Goal: Task Accomplishment & Management: Use online tool/utility

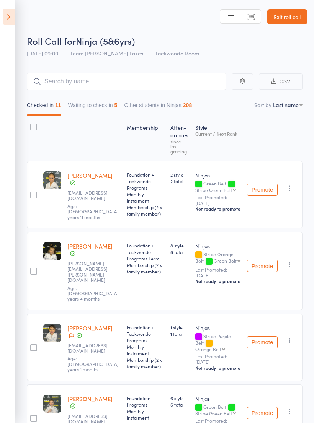
click at [12, 31] on aside "Events for [DATE] [DATE] [DATE] Sun Mon Tue Wed Thu Fri Sat 36 31 01 02 03 04 0…" at bounding box center [7, 211] width 15 height 423
click at [8, 18] on icon at bounding box center [9, 17] width 12 height 16
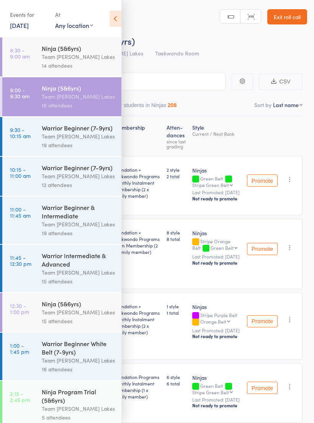
click at [46, 186] on div "12 attendees" at bounding box center [78, 185] width 73 height 9
click at [110, 17] on icon at bounding box center [115, 19] width 12 height 16
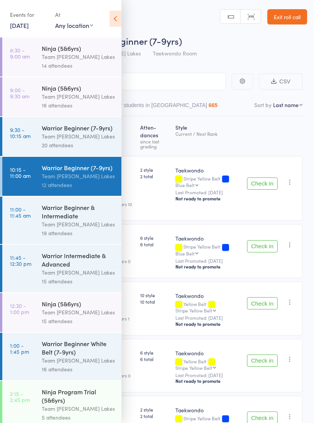
click at [127, 10] on header "Roll Call for Warrior Beginner (7-9yrs) [DATE] 10:15 Team [PERSON_NAME] Lakes T…" at bounding box center [157, 30] width 314 height 61
click at [115, 20] on icon at bounding box center [115, 19] width 12 height 16
click at [116, 12] on icon at bounding box center [115, 19] width 12 height 16
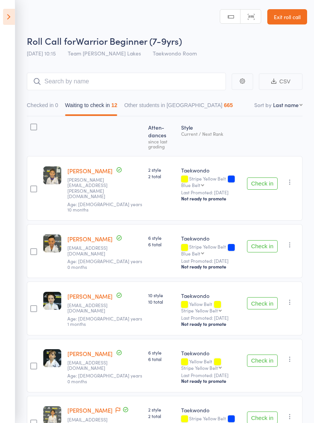
click at [272, 240] on button "Check in" at bounding box center [262, 246] width 31 height 12
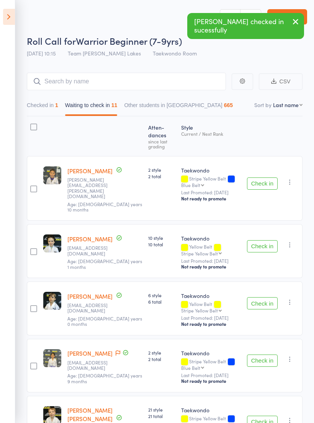
click at [262, 240] on button "Check in" at bounding box center [262, 246] width 31 height 12
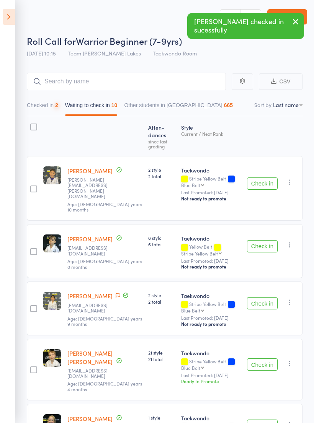
click at [267, 240] on button "Check in" at bounding box center [262, 246] width 31 height 12
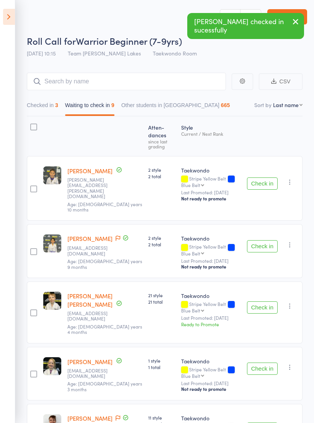
click at [265, 301] on button "Check in" at bounding box center [262, 307] width 31 height 12
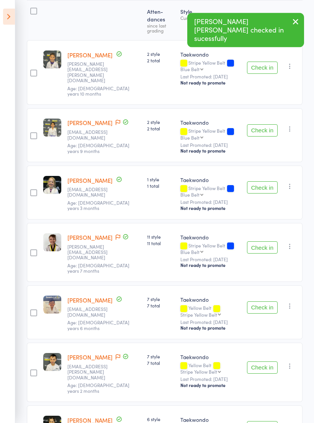
scroll to position [116, 0]
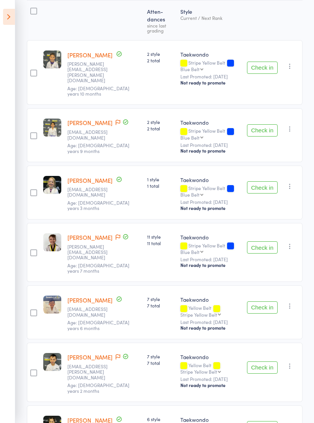
click at [263, 241] on button "Check in" at bounding box center [262, 247] width 31 height 12
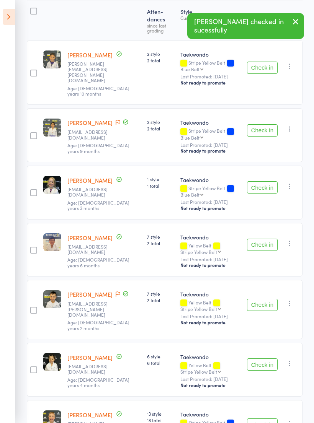
click at [270, 239] on button "Check in" at bounding box center [262, 245] width 31 height 12
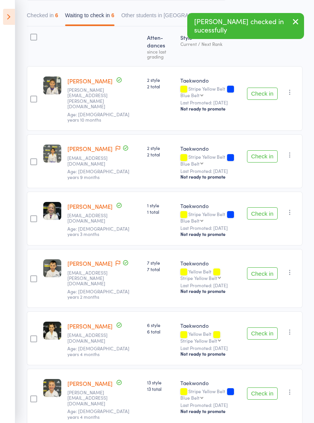
click at [264, 387] on button "Check in" at bounding box center [262, 393] width 31 height 12
click at [262, 327] on button "Check in" at bounding box center [262, 333] width 31 height 12
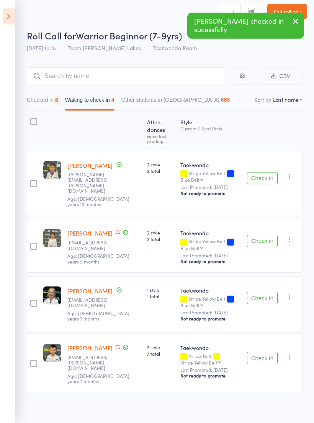
scroll to position [5, 0]
click at [267, 352] on button "Check in" at bounding box center [262, 358] width 31 height 12
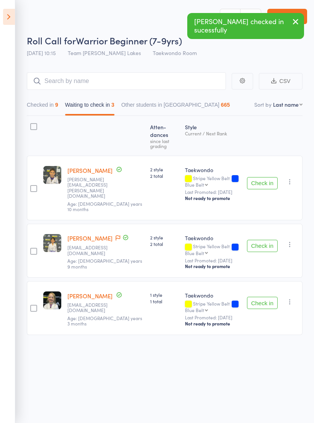
click at [26, 121] on main "CSV Checked in 9 Waiting to check in 3 Other students in Taekwondo 665 Sort by …" at bounding box center [157, 215] width 314 height 308
click at [34, 123] on div at bounding box center [33, 126] width 7 height 7
click at [32, 124] on input "checkbox" at bounding box center [32, 124] width 0 height 0
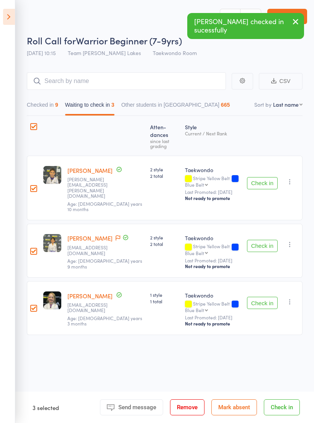
click at [244, 407] on button "Mark absent" at bounding box center [234, 407] width 46 height 16
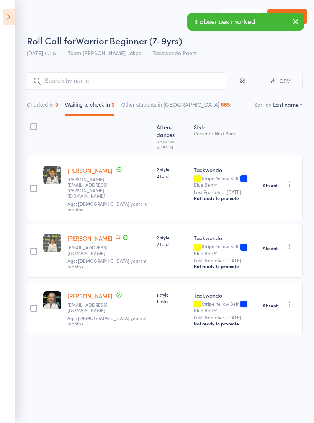
click at [16, 31] on header "Roll Call for Warrior Beginner (7-9yrs) [DATE] 10:15 Team [PERSON_NAME] Lakes T…" at bounding box center [157, 30] width 314 height 61
click at [7, 24] on icon at bounding box center [9, 17] width 12 height 16
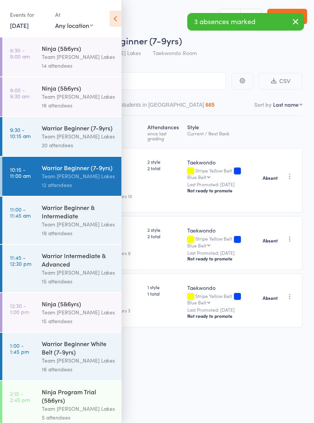
click at [47, 147] on div "20 attendees" at bounding box center [78, 145] width 73 height 9
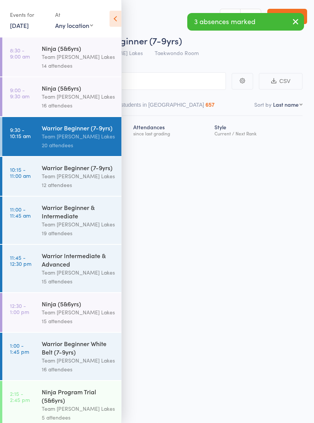
click at [116, 19] on icon at bounding box center [115, 19] width 12 height 16
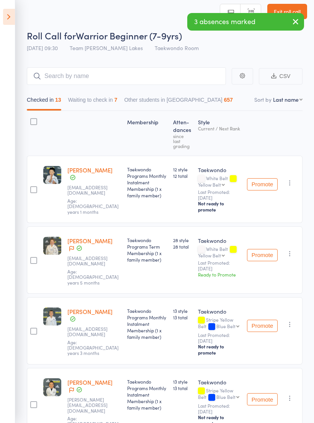
click at [102, 95] on button "Waiting to check in 7" at bounding box center [92, 102] width 49 height 18
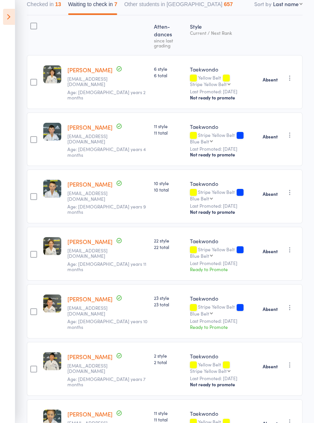
scroll to position [107, 0]
